Goal: Find specific page/section: Find specific page/section

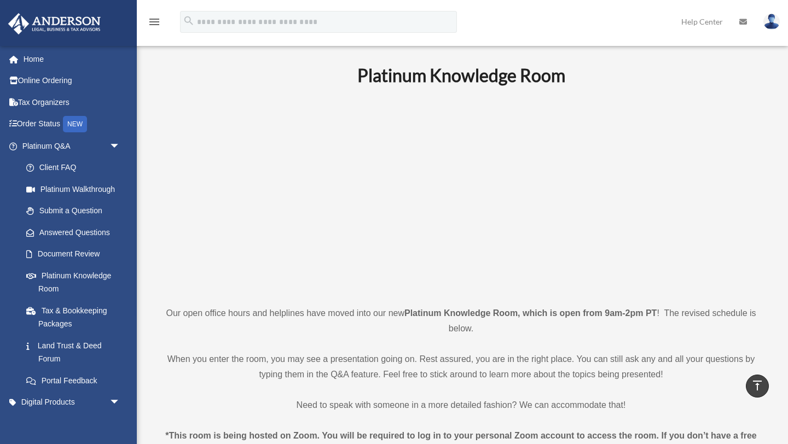
scroll to position [399, 0]
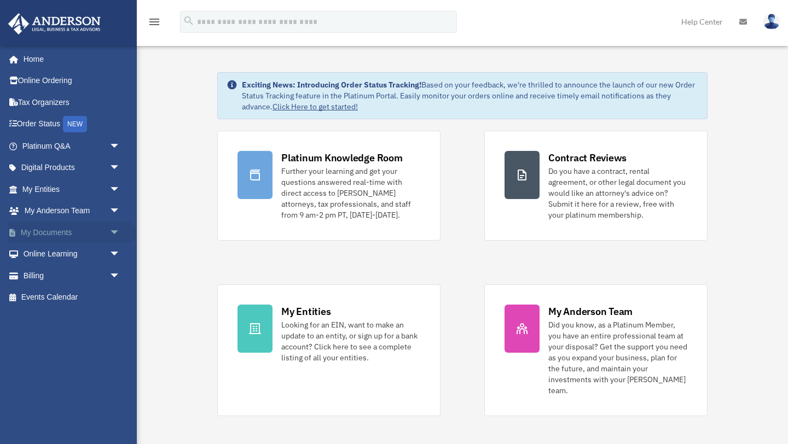
click at [64, 237] on link "My Documents arrow_drop_down" at bounding box center [72, 233] width 129 height 22
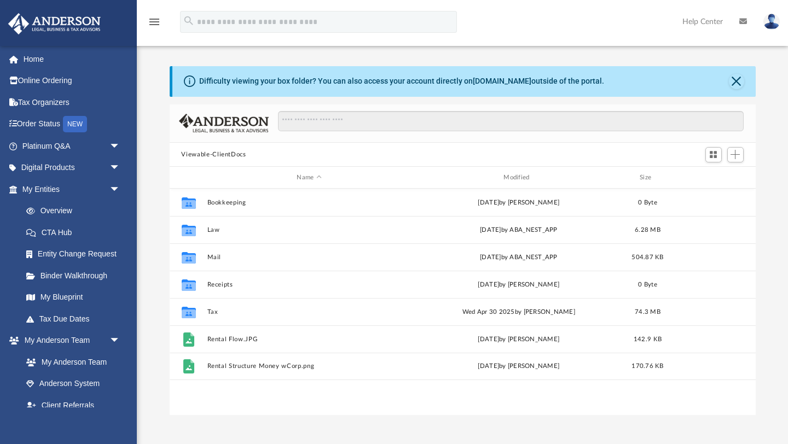
scroll to position [248, 586]
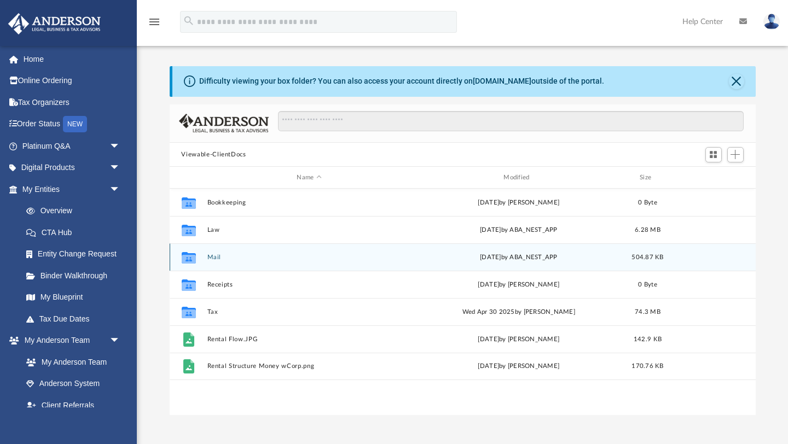
click at [376, 257] on button "Mail" at bounding box center [309, 257] width 205 height 7
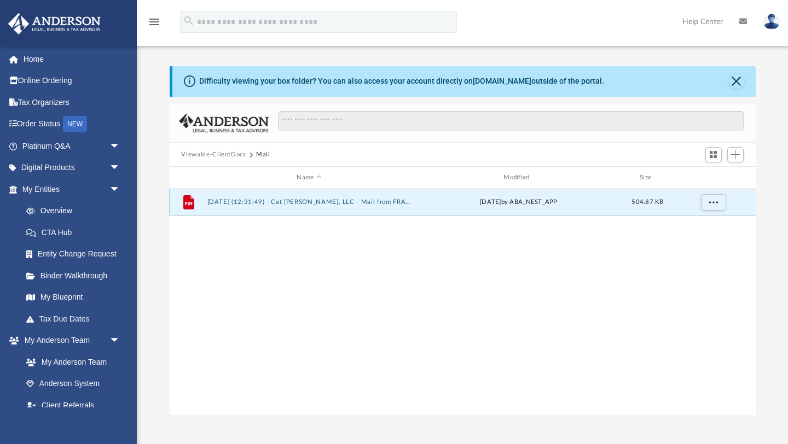
click at [345, 202] on button "2025.08.19 (12:31:49) - Cat Lina, LLC - Mail from FRANCHISE TAX BOARD.pdf" at bounding box center [309, 202] width 205 height 7
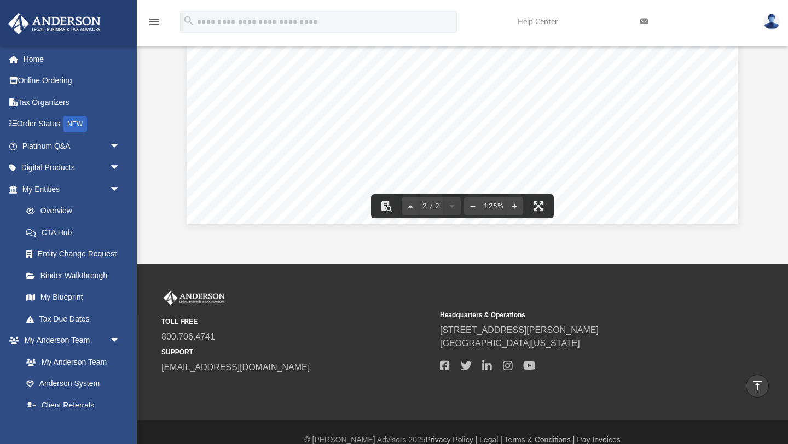
scroll to position [198, 0]
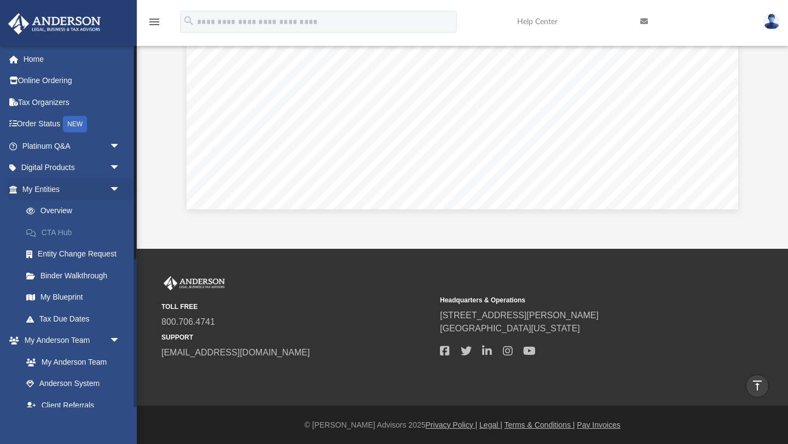
click at [56, 234] on link "CTA Hub" at bounding box center [75, 233] width 121 height 22
